Goal: Information Seeking & Learning: Find specific fact

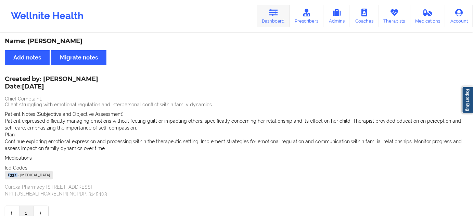
click at [278, 14] on icon at bounding box center [273, 13] width 9 height 8
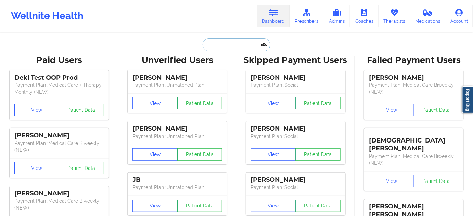
click at [233, 50] on input "text" at bounding box center [237, 44] width 68 height 13
paste input "[PERSON_NAME][EMAIL_ADDRESS][DOMAIN_NAME]"
type input "[PERSON_NAME][EMAIL_ADDRESS][DOMAIN_NAME]"
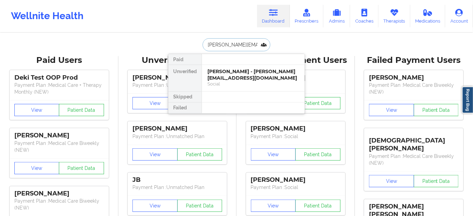
click at [230, 73] on div "[PERSON_NAME] - [PERSON_NAME][EMAIL_ADDRESS][DOMAIN_NAME]" at bounding box center [253, 74] width 92 height 13
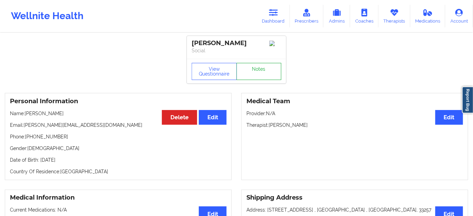
click at [251, 75] on link "Notes" at bounding box center [258, 71] width 45 height 17
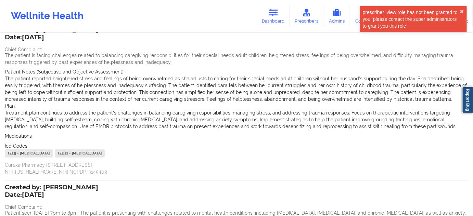
scroll to position [62, 0]
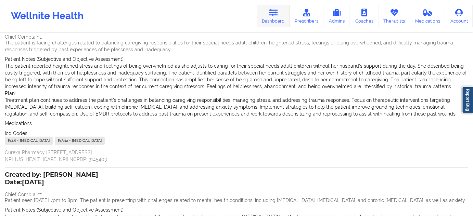
click at [270, 14] on icon at bounding box center [273, 13] width 9 height 8
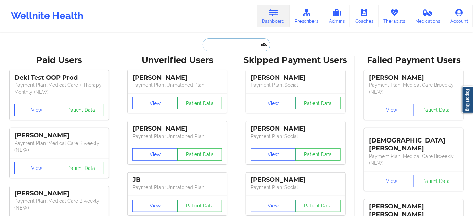
click at [221, 49] on input "text" at bounding box center [237, 44] width 68 height 13
paste input "[EMAIL_ADDRESS][PERSON_NAME][DOMAIN_NAME]"
type input "[EMAIL_ADDRESS][PERSON_NAME][DOMAIN_NAME]"
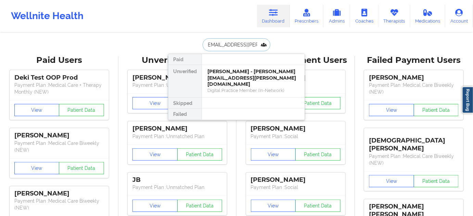
click at [227, 74] on div "[PERSON_NAME] - [PERSON_NAME][EMAIL_ADDRESS][PERSON_NAME][DOMAIN_NAME]" at bounding box center [253, 77] width 92 height 19
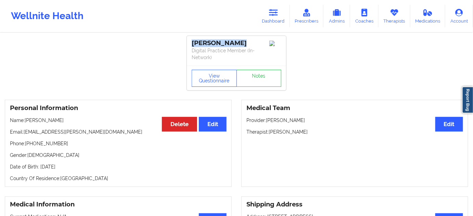
drag, startPoint x: 241, startPoint y: 42, endPoint x: 184, endPoint y: 42, distance: 57.1
copy div "[PERSON_NAME]"
click at [209, 81] on button "View Questionnaire" at bounding box center [214, 78] width 45 height 17
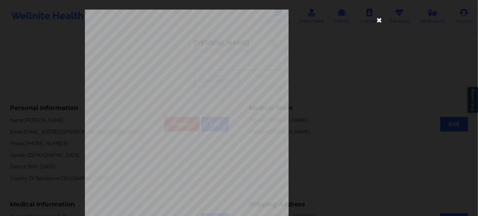
click at [376, 21] on icon at bounding box center [379, 19] width 11 height 11
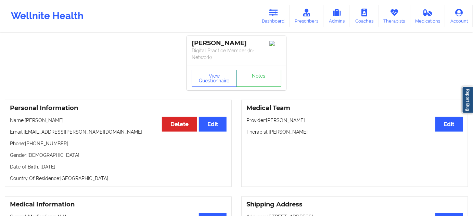
drag, startPoint x: 271, startPoint y: 132, endPoint x: 315, endPoint y: 131, distance: 44.8
click at [315, 131] on p "Therapist: [PERSON_NAME]" at bounding box center [354, 132] width 217 height 7
copy p "[PERSON_NAME]"
click at [220, 78] on button "View Questionnaire" at bounding box center [214, 78] width 45 height 17
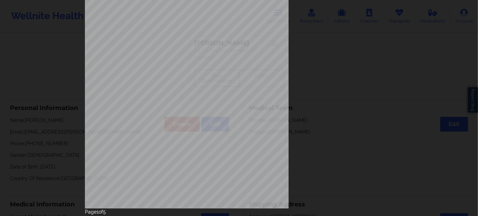
scroll to position [110, 0]
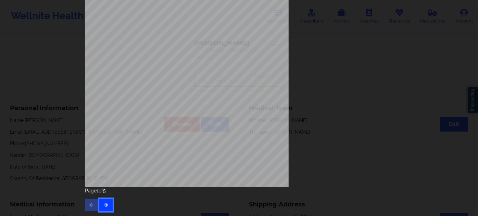
click at [106, 204] on icon "button" at bounding box center [106, 205] width 6 height 4
click at [106, 205] on icon "button" at bounding box center [106, 205] width 6 height 4
click at [107, 205] on icon "button" at bounding box center [106, 205] width 6 height 4
click at [108, 205] on button "button" at bounding box center [105, 205] width 13 height 12
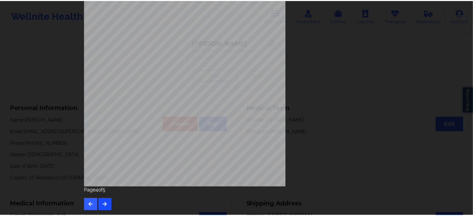
scroll to position [0, 0]
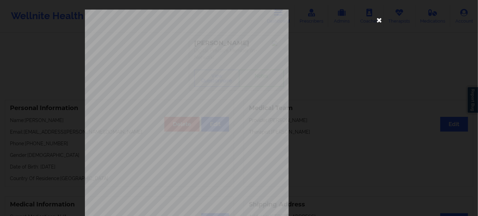
click at [379, 17] on icon at bounding box center [379, 19] width 11 height 11
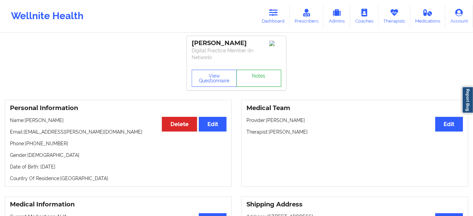
click at [250, 73] on link "Notes" at bounding box center [258, 78] width 45 height 17
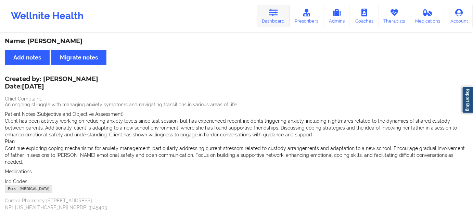
click at [269, 17] on link "Dashboard" at bounding box center [273, 16] width 33 height 23
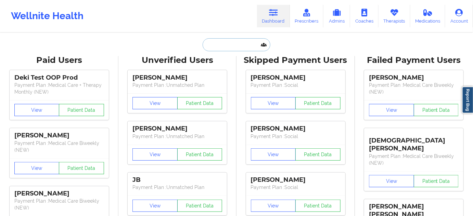
click at [239, 43] on input "text" at bounding box center [237, 44] width 68 height 13
type input "s"
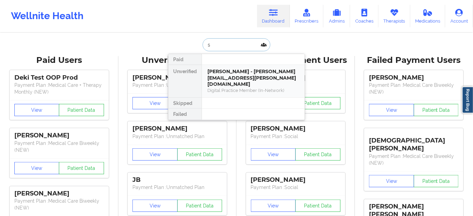
click at [233, 75] on div "[PERSON_NAME] - [PERSON_NAME][EMAIL_ADDRESS][PERSON_NAME][DOMAIN_NAME]" at bounding box center [253, 77] width 92 height 19
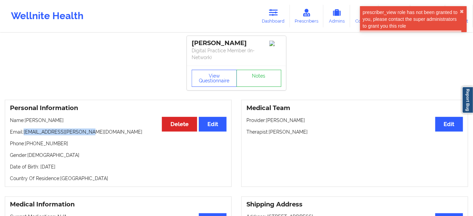
drag, startPoint x: 25, startPoint y: 134, endPoint x: 109, endPoint y: 132, distance: 84.2
click at [109, 132] on p "Email: [EMAIL_ADDRESS][PERSON_NAME][DOMAIN_NAME]" at bounding box center [118, 132] width 217 height 7
copy p "[EMAIL_ADDRESS][PERSON_NAME][DOMAIN_NAME]"
click at [263, 13] on link "Dashboard" at bounding box center [273, 16] width 33 height 23
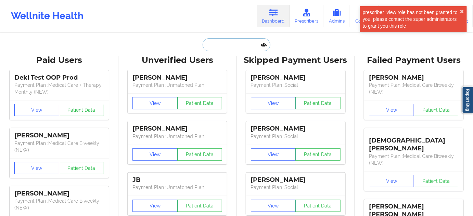
click at [243, 46] on input "text" at bounding box center [237, 44] width 68 height 13
paste input "[PERSON_NAME][EMAIL_ADDRESS][DOMAIN_NAME]"
type input "[PERSON_NAME][EMAIL_ADDRESS][DOMAIN_NAME]"
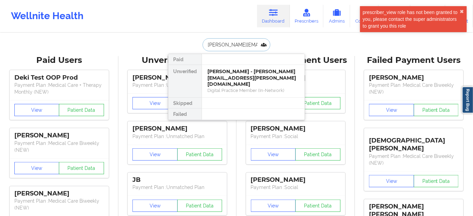
scroll to position [0, 19]
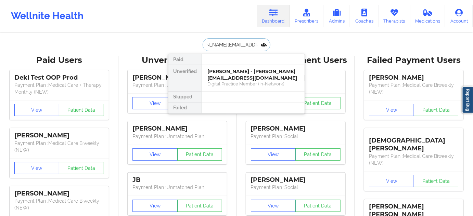
click at [235, 80] on div "[PERSON_NAME] - [PERSON_NAME][EMAIL_ADDRESS][DOMAIN_NAME]" at bounding box center [253, 74] width 92 height 13
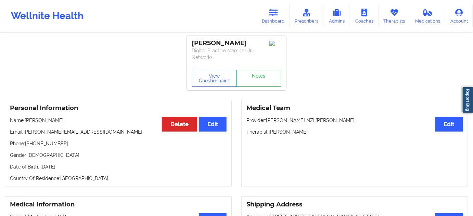
drag, startPoint x: 257, startPoint y: 40, endPoint x: 151, endPoint y: 42, distance: 106.4
click at [187, 40] on div "[PERSON_NAME] Digital Practice Member (In-Network)" at bounding box center [236, 51] width 99 height 30
copy div "[PERSON_NAME]"
drag, startPoint x: 269, startPoint y: 132, endPoint x: 316, endPoint y: 132, distance: 47.2
click at [316, 132] on p "Therapist: [PERSON_NAME]" at bounding box center [354, 132] width 217 height 7
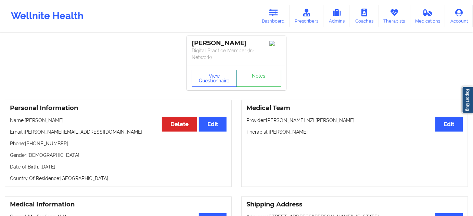
copy p "[PERSON_NAME]"
click at [210, 75] on button "View Questionnaire" at bounding box center [214, 78] width 45 height 17
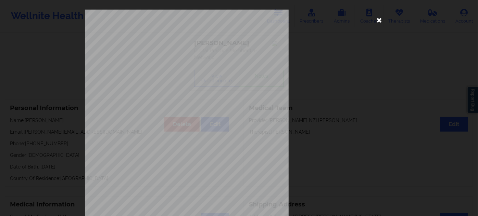
click at [378, 21] on icon at bounding box center [379, 19] width 11 height 11
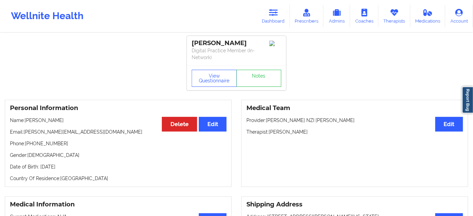
click at [206, 40] on div "[PERSON_NAME]" at bounding box center [237, 43] width 90 height 8
copy div "[PERSON_NAME]"
drag, startPoint x: 269, startPoint y: 131, endPoint x: 329, endPoint y: 121, distance: 60.4
click at [320, 131] on p "Therapist: [PERSON_NAME]" at bounding box center [354, 132] width 217 height 7
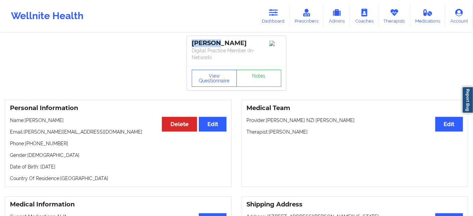
copy p "[PERSON_NAME]"
click at [260, 72] on link "Notes" at bounding box center [258, 78] width 45 height 17
